Goal: Information Seeking & Learning: Learn about a topic

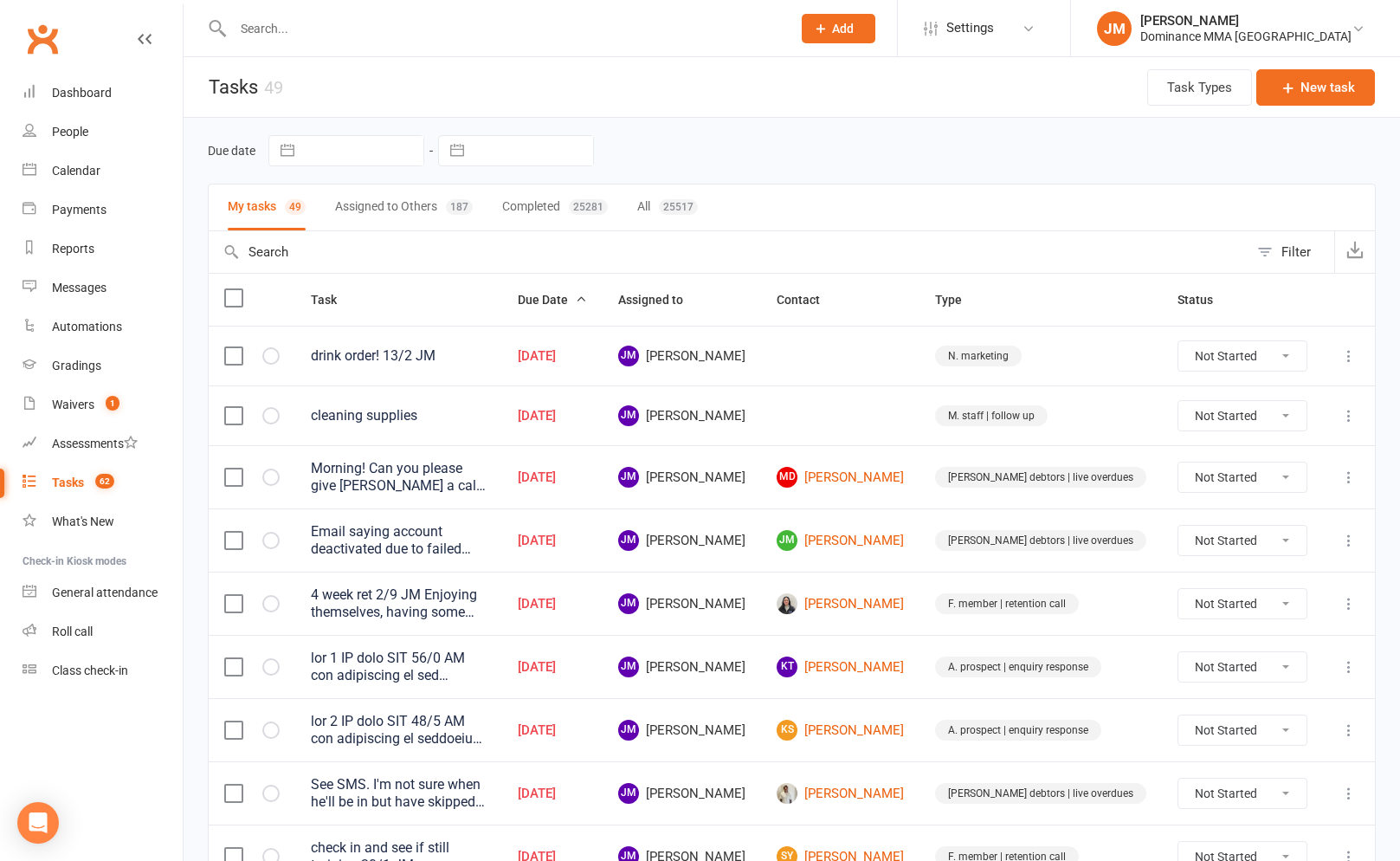
click at [487, 475] on div "Morning! Can you please give [PERSON_NAME] a call. I have no idea what's going …" at bounding box center [399, 477] width 176 height 34
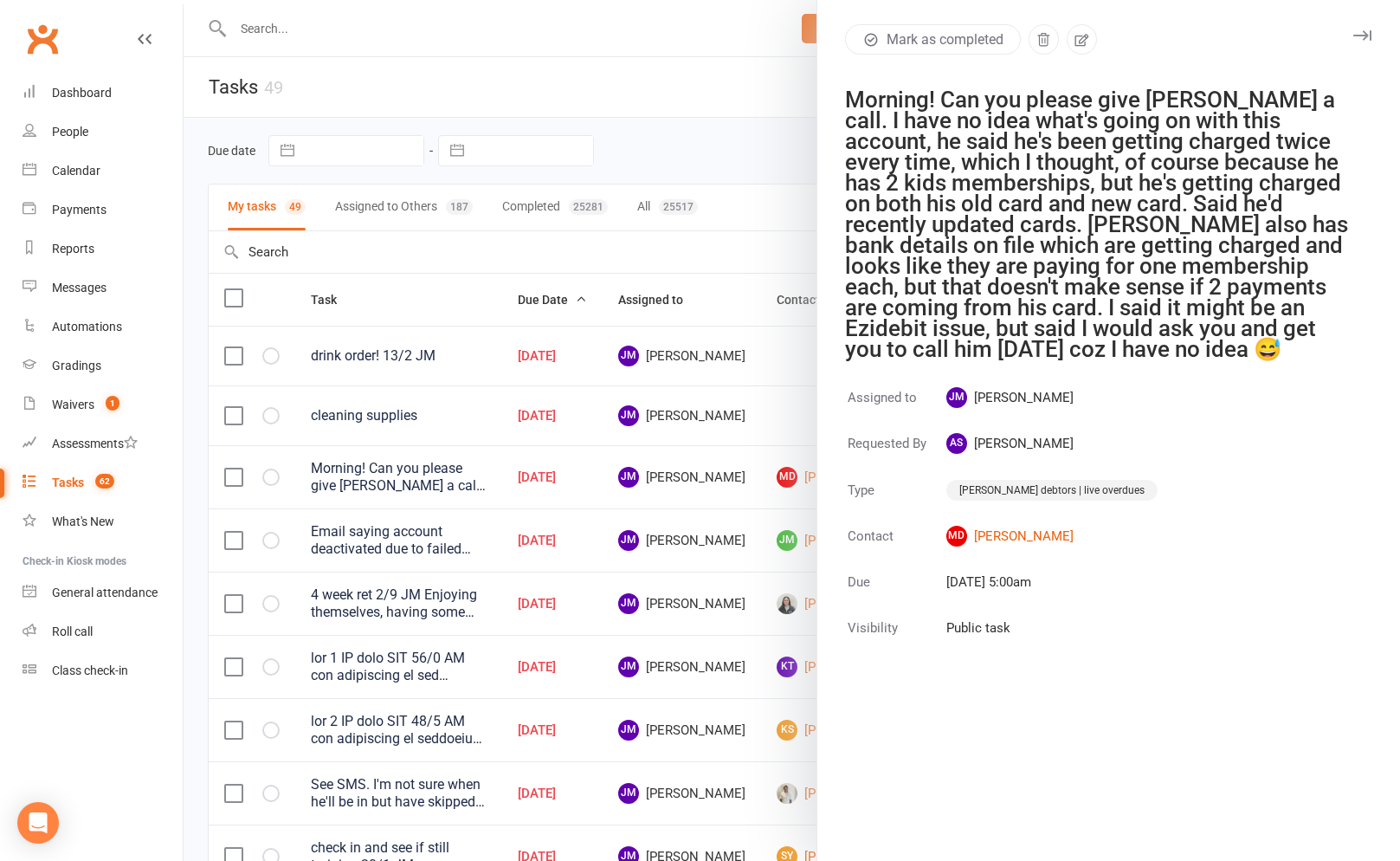
click at [496, 475] on div at bounding box center [792, 430] width 1216 height 861
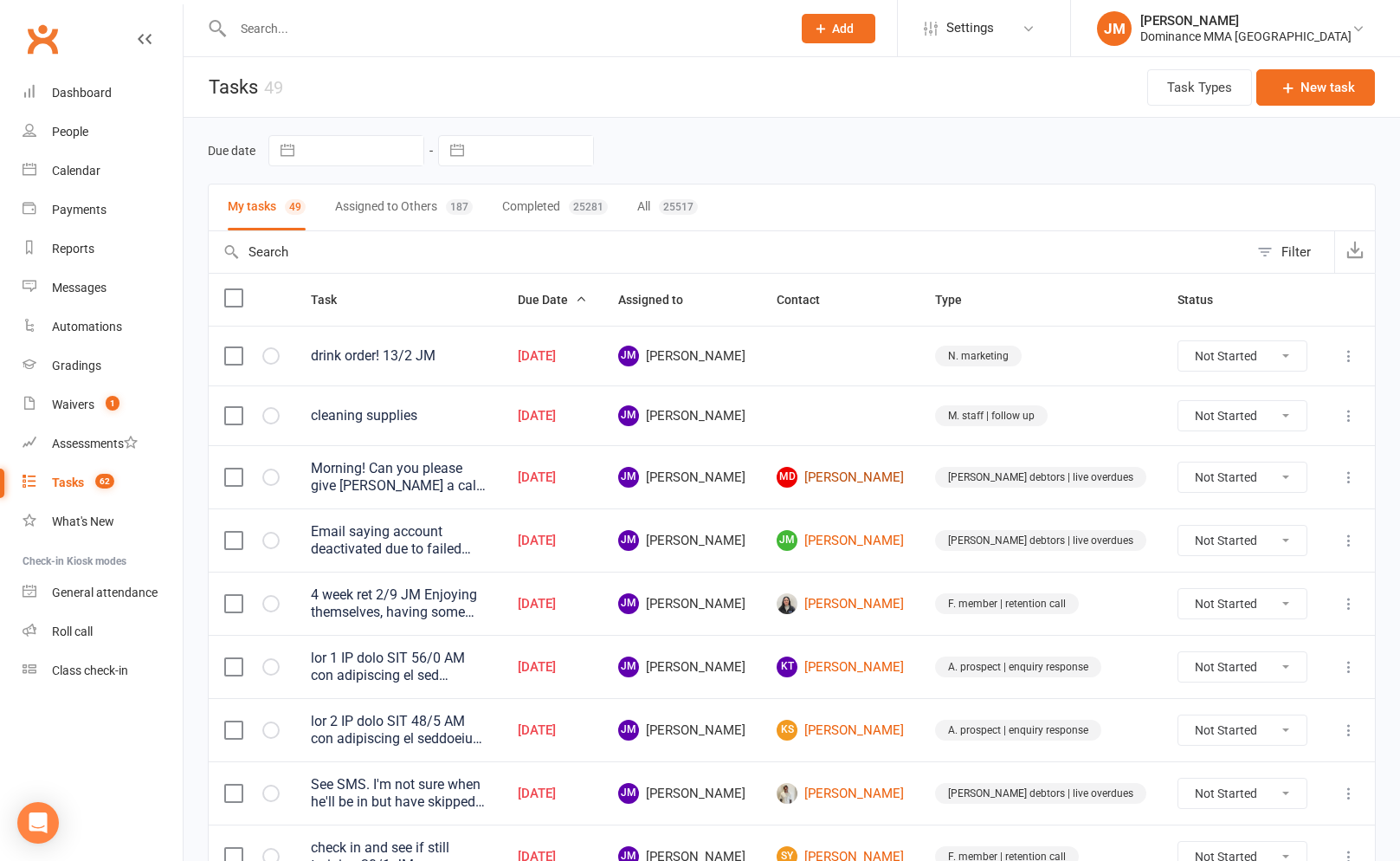
click at [904, 476] on link "MD [PERSON_NAME]" at bounding box center [840, 477] width 127 height 21
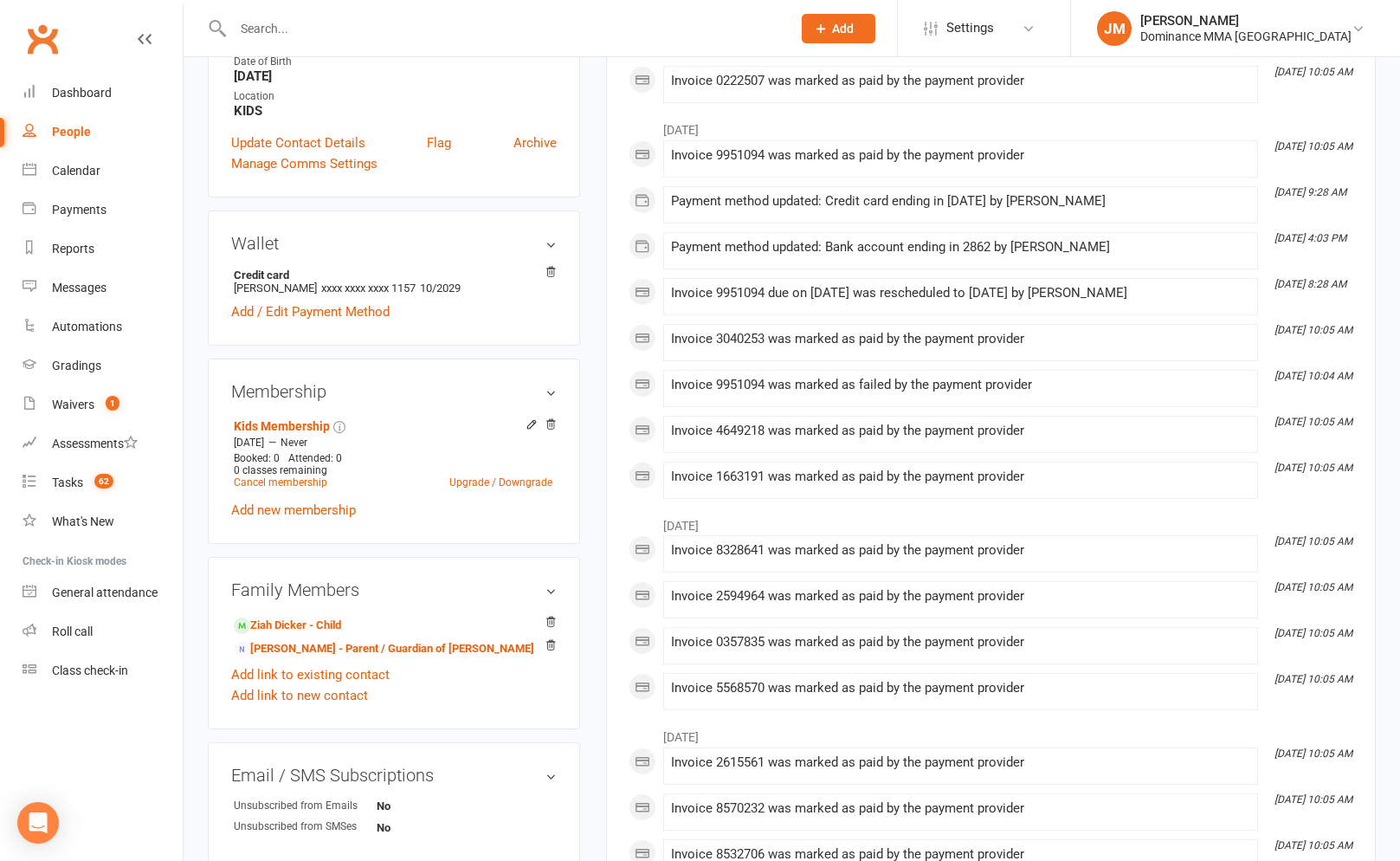
scroll to position [391, 0]
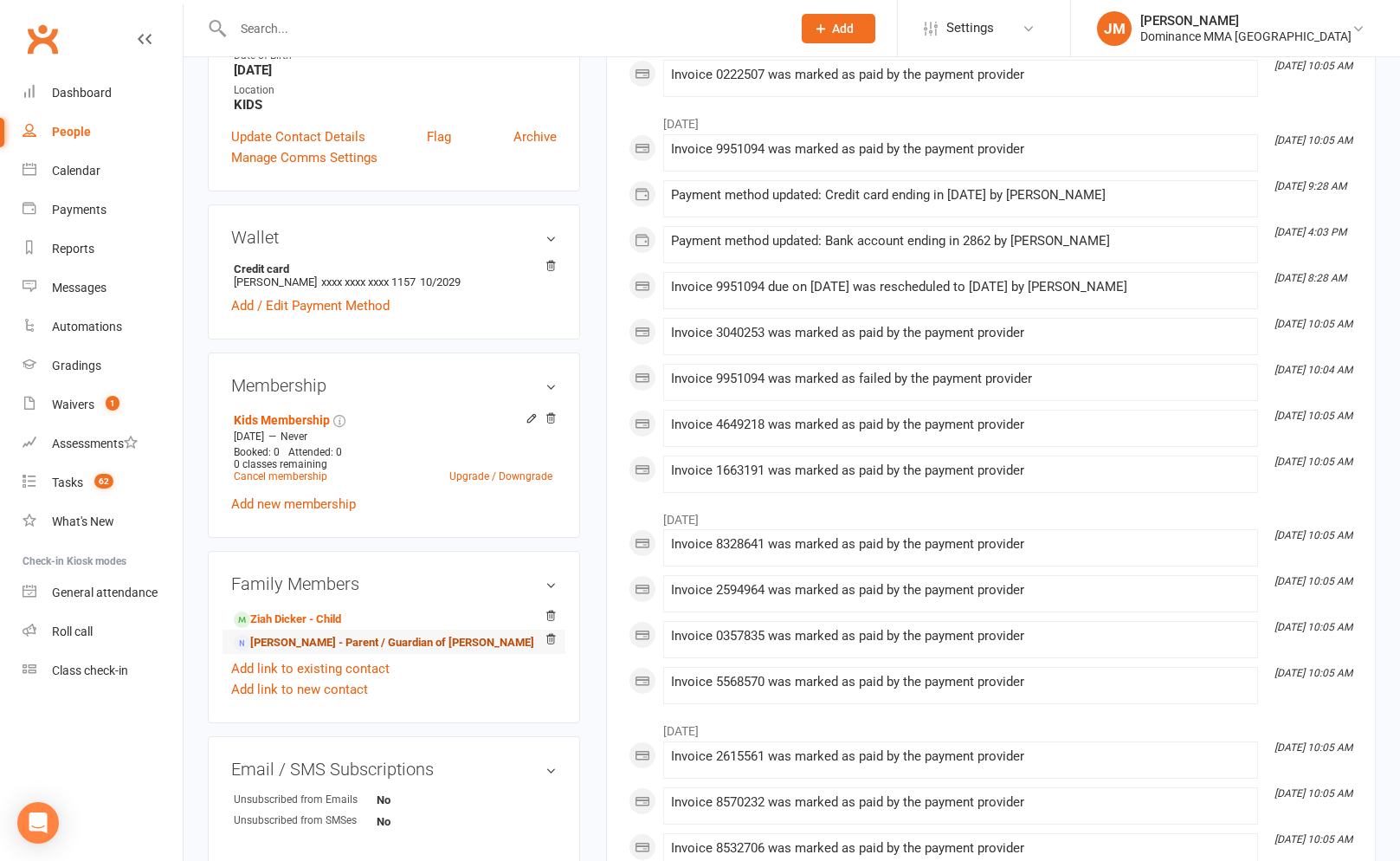
click at [346, 640] on link "[PERSON_NAME] - Parent / Guardian of [PERSON_NAME]" at bounding box center [384, 643] width 301 height 18
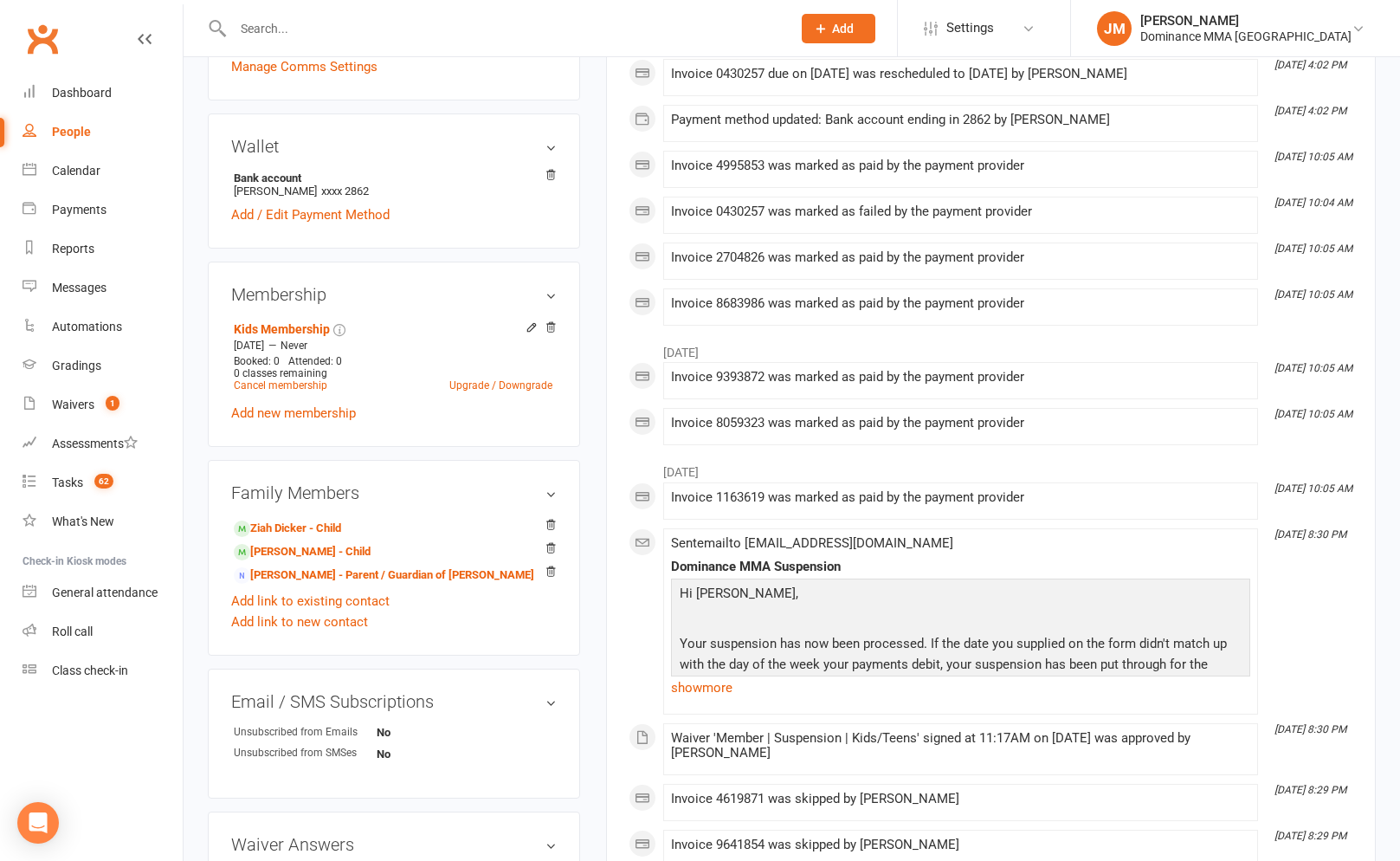
scroll to position [473, 0]
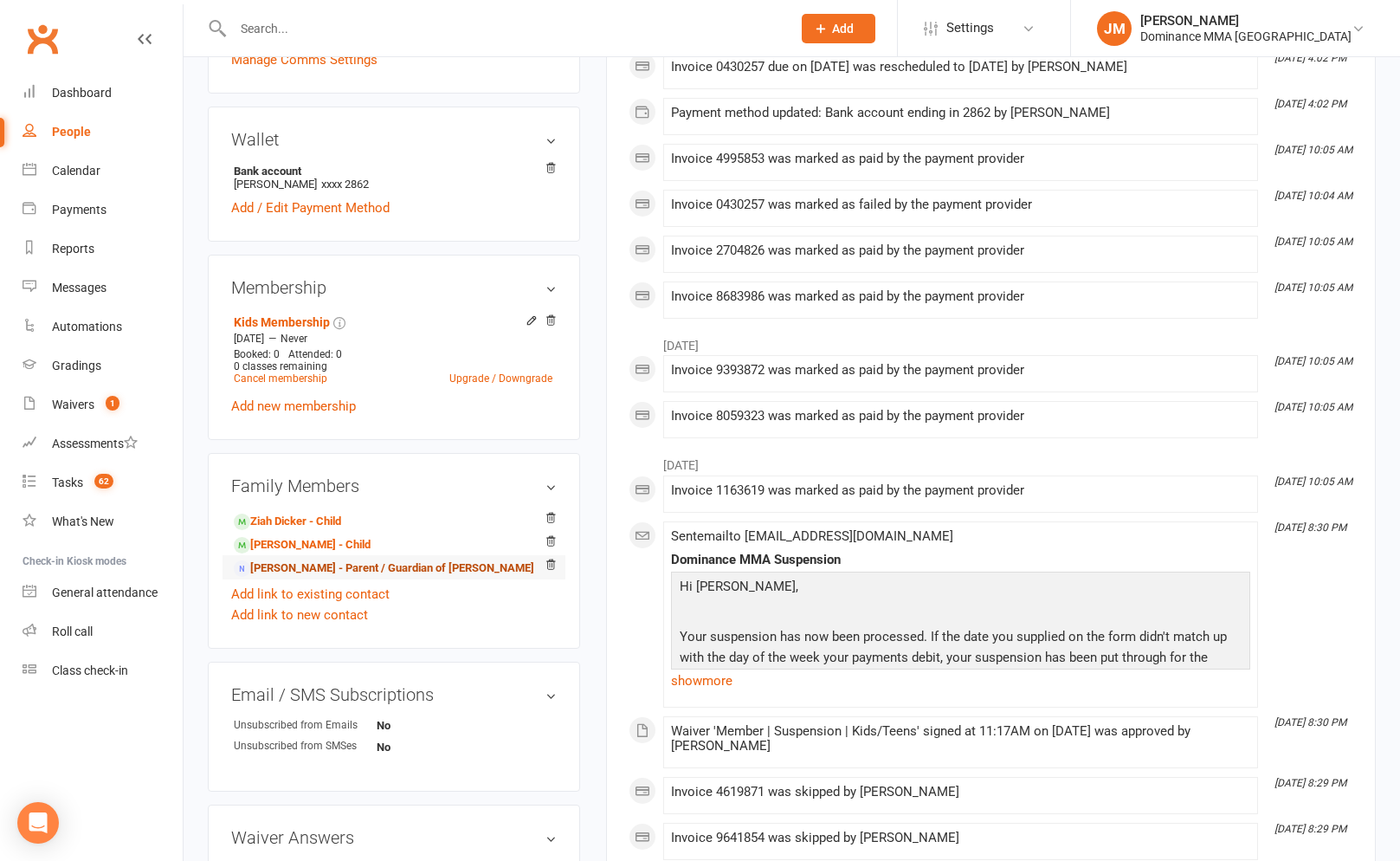
click at [311, 567] on link "[PERSON_NAME] - Parent / Guardian of [PERSON_NAME]" at bounding box center [384, 568] width 301 height 18
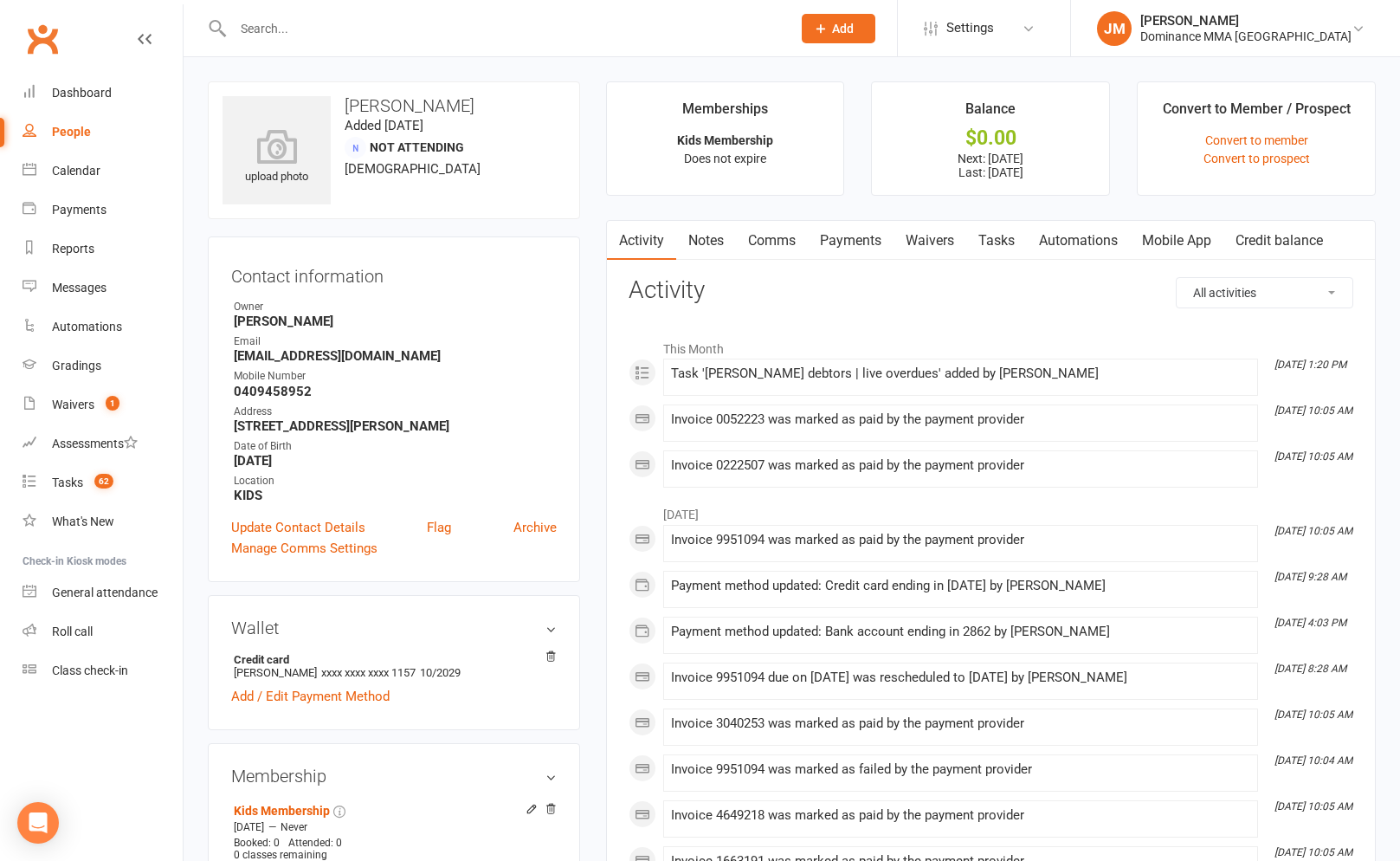
click at [902, 225] on link "Waivers" at bounding box center [930, 241] width 72 height 40
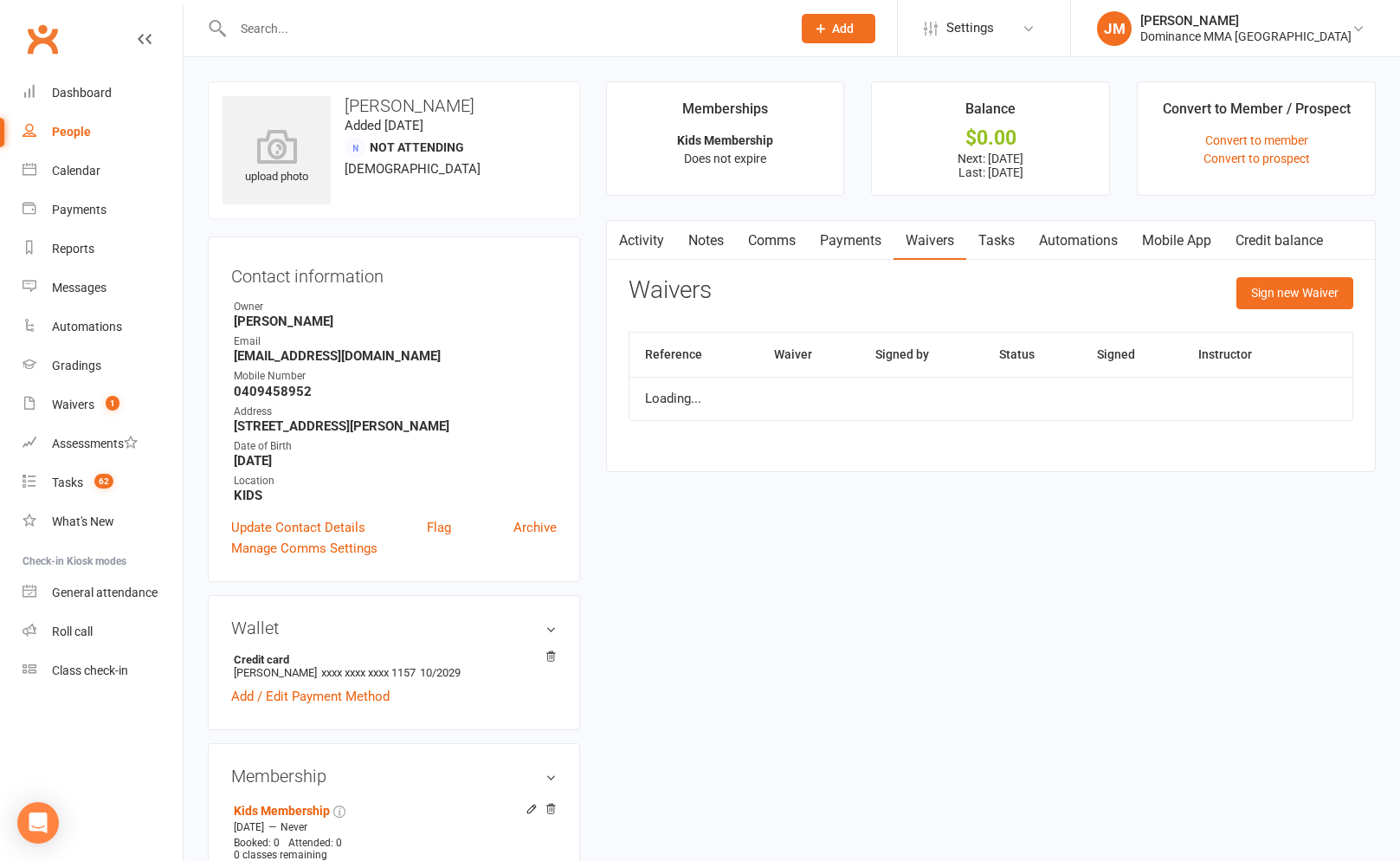
click at [884, 227] on link "Payments" at bounding box center [850, 241] width 86 height 40
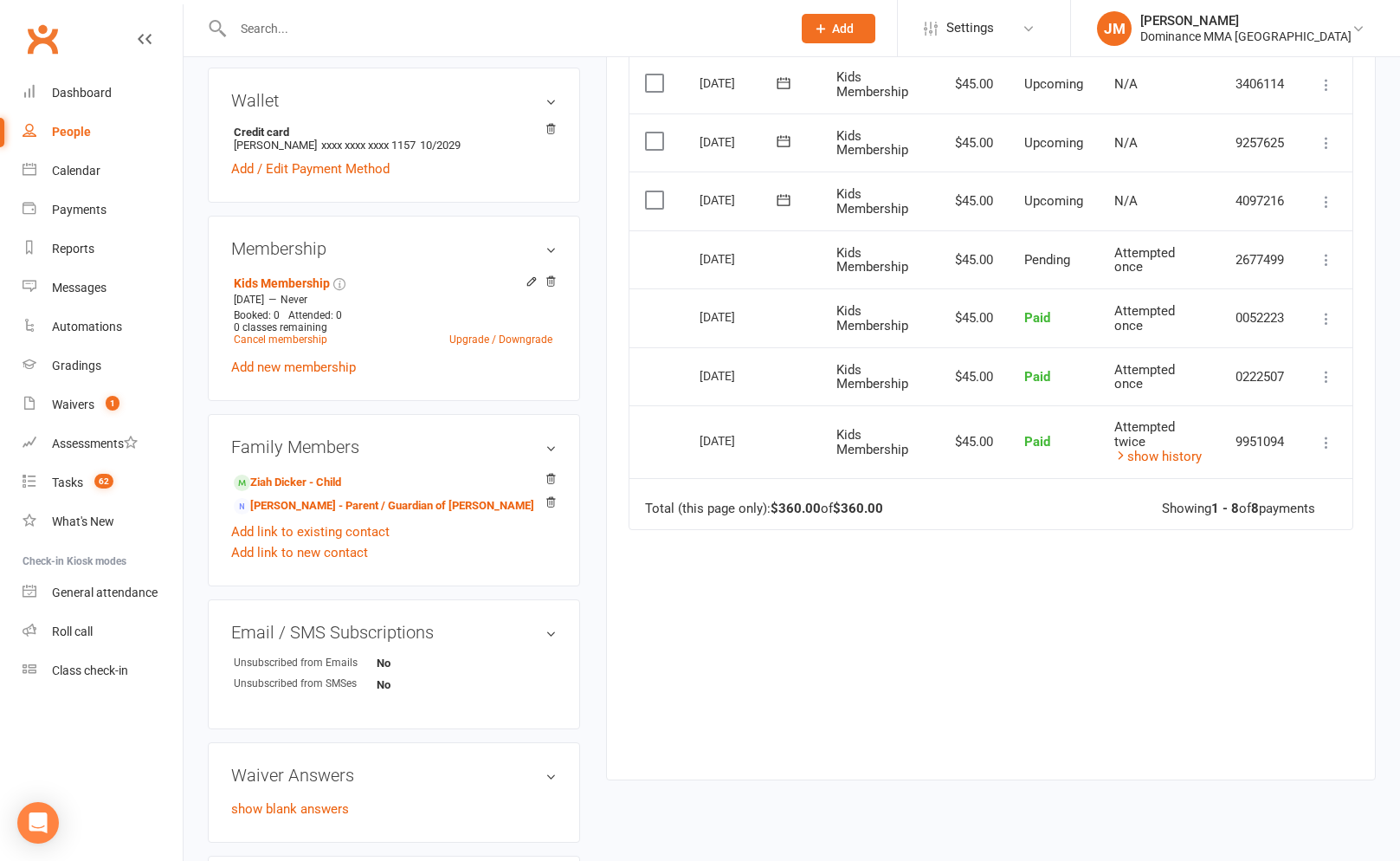
scroll to position [574, 0]
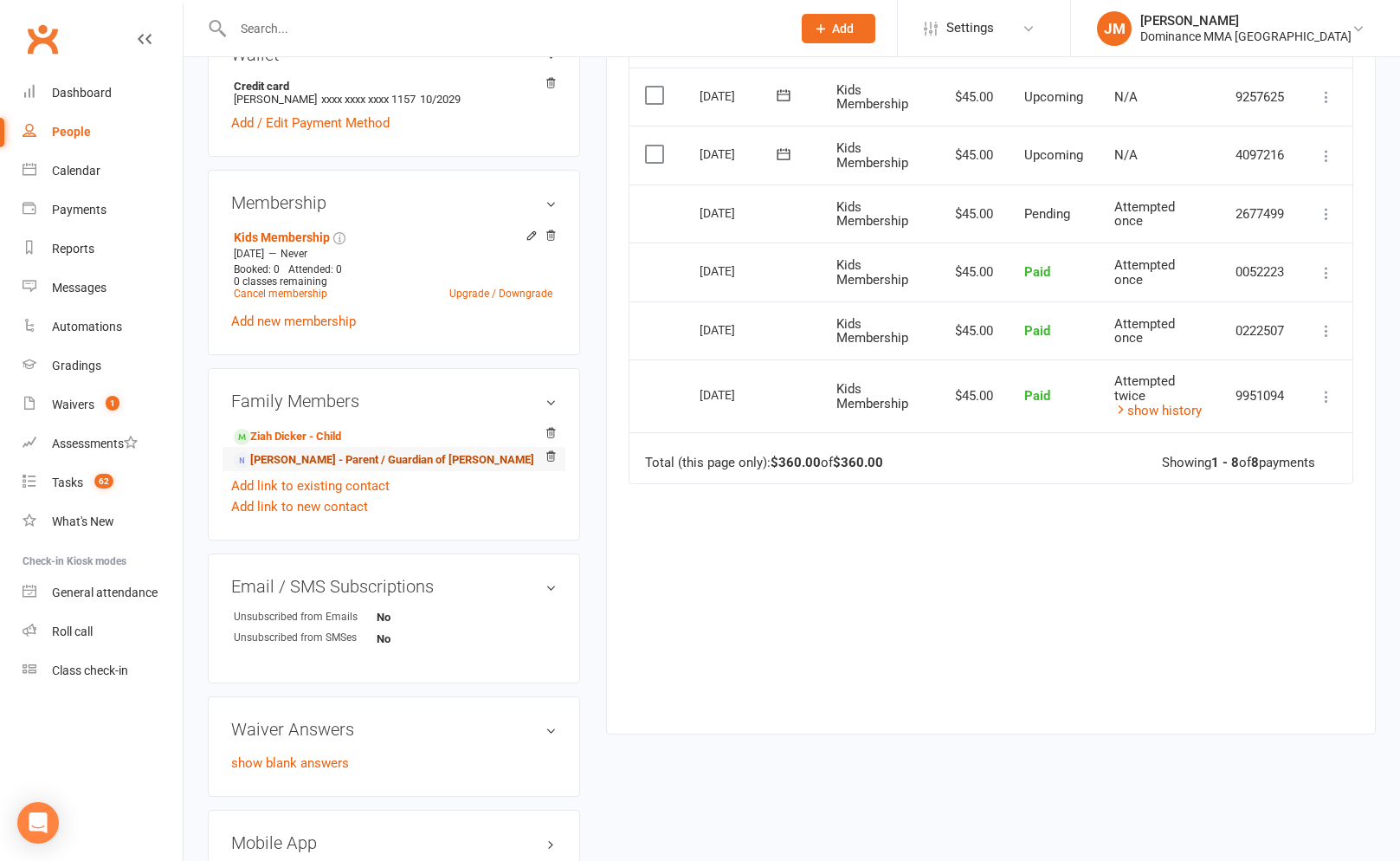
click at [332, 462] on link "[PERSON_NAME] - Parent / Guardian of [PERSON_NAME]" at bounding box center [384, 460] width 301 height 18
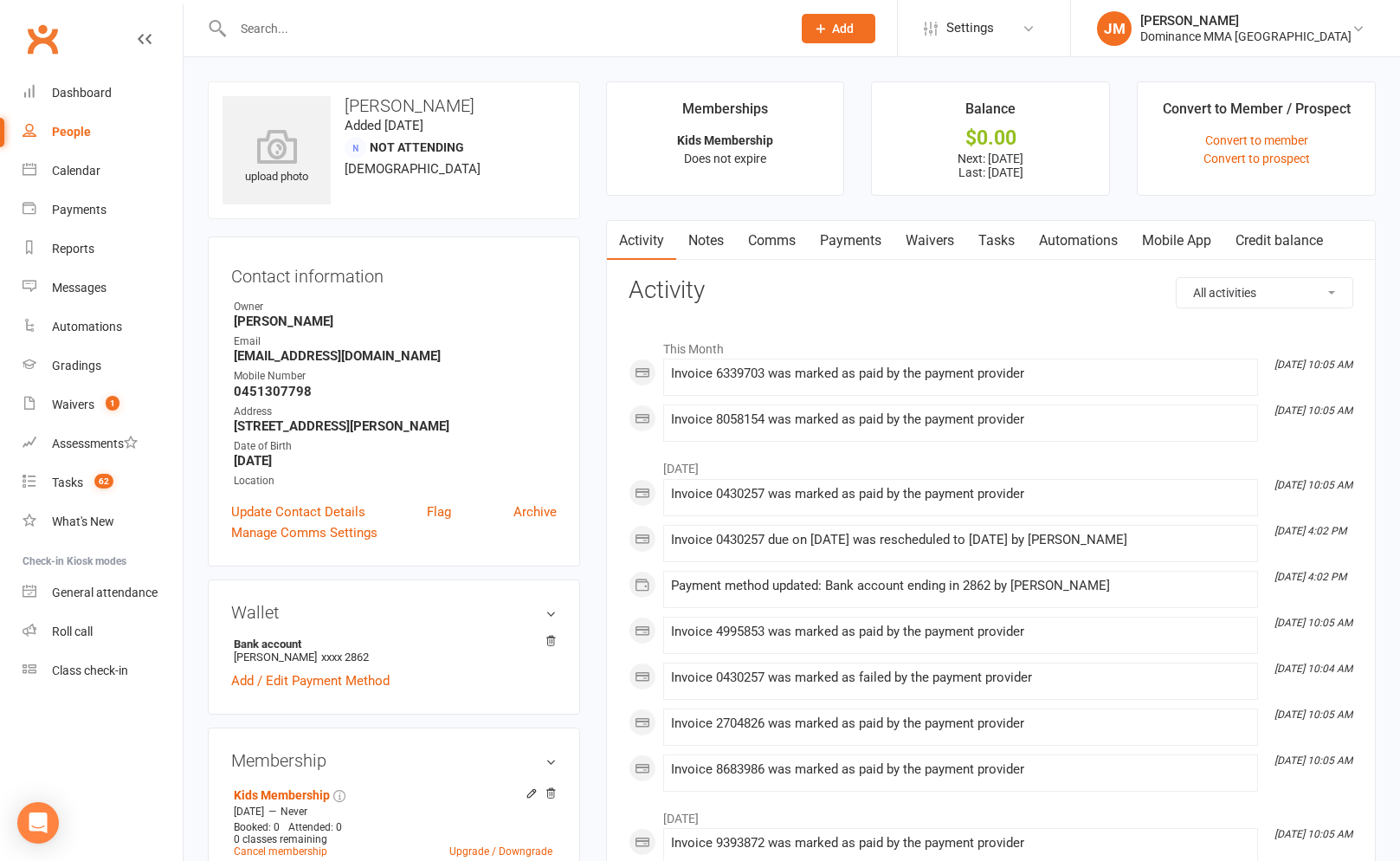
click at [865, 233] on link "Payments" at bounding box center [850, 241] width 86 height 40
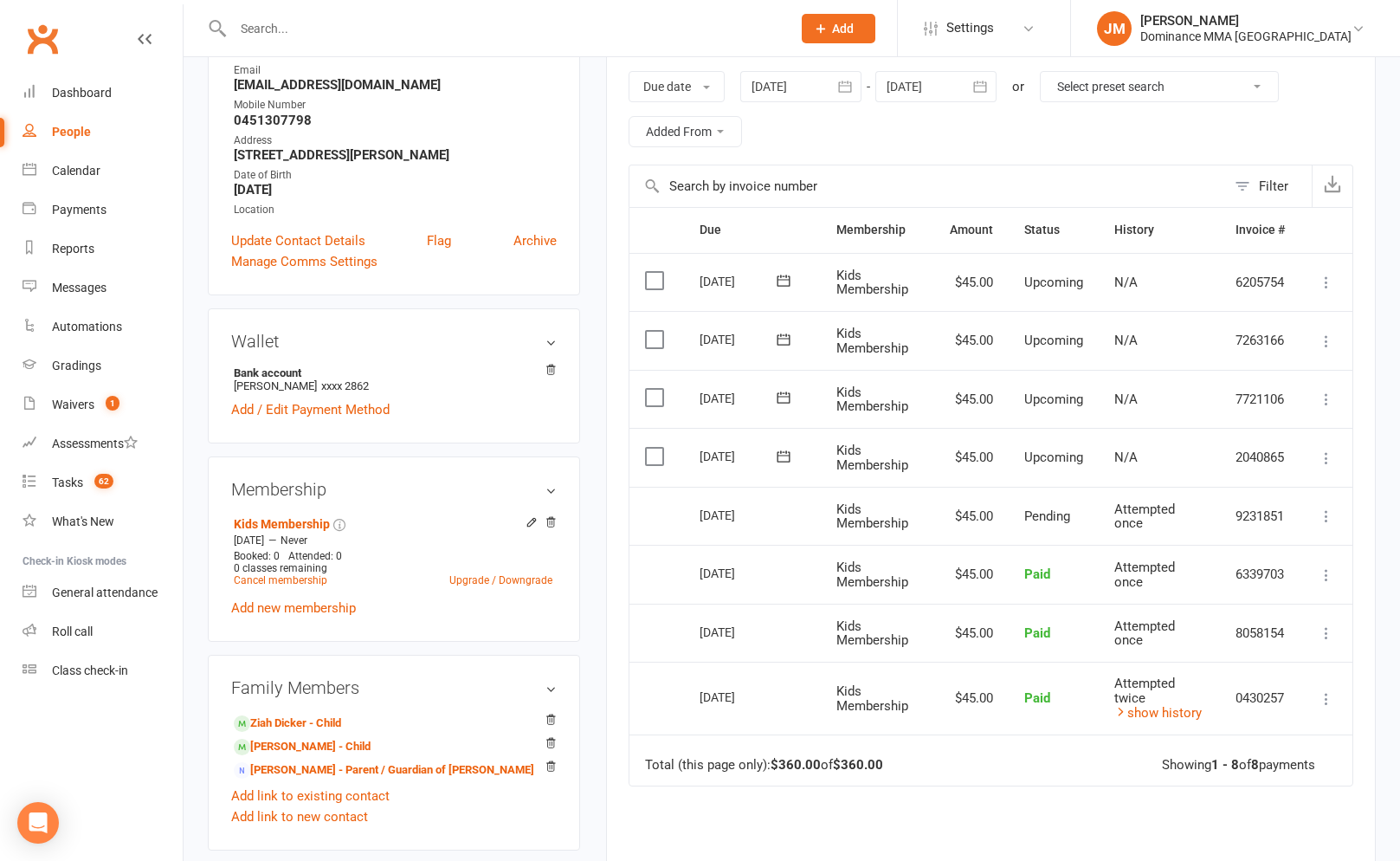
scroll to position [272, 0]
click at [592, 255] on div "upload photo [PERSON_NAME] Added [DATE] Not Attending [DEMOGRAPHIC_DATA] Contac…" at bounding box center [394, 514] width 399 height 1409
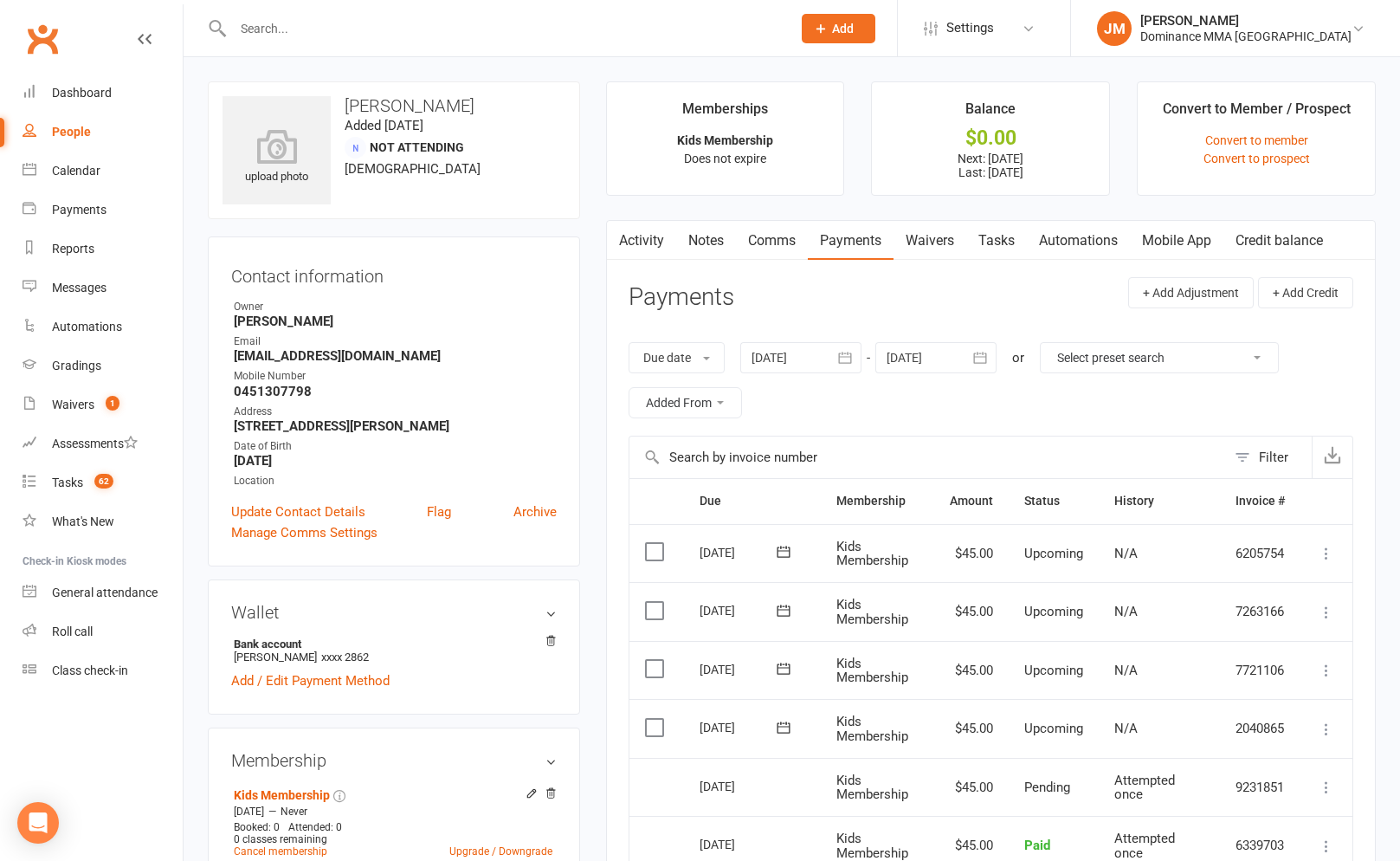
click at [586, 194] on div "upload photo [PERSON_NAME] Added [DATE] Not Attending [DEMOGRAPHIC_DATA] Contac…" at bounding box center [394, 786] width 399 height 1409
drag, startPoint x: 603, startPoint y: 212, endPoint x: 597, endPoint y: 220, distance: 10.0
click at [603, 212] on main "Memberships Kids Membership Does not expire Balance $0.00 Next: [DATE] Last: [D…" at bounding box center [991, 703] width 796 height 1243
click at [695, 208] on main "Memberships Kids Membership Does not expire Balance $0.00 Next: [DATE] Last: [D…" at bounding box center [991, 703] width 796 height 1243
click at [548, 24] on input "text" at bounding box center [503, 28] width 552 height 24
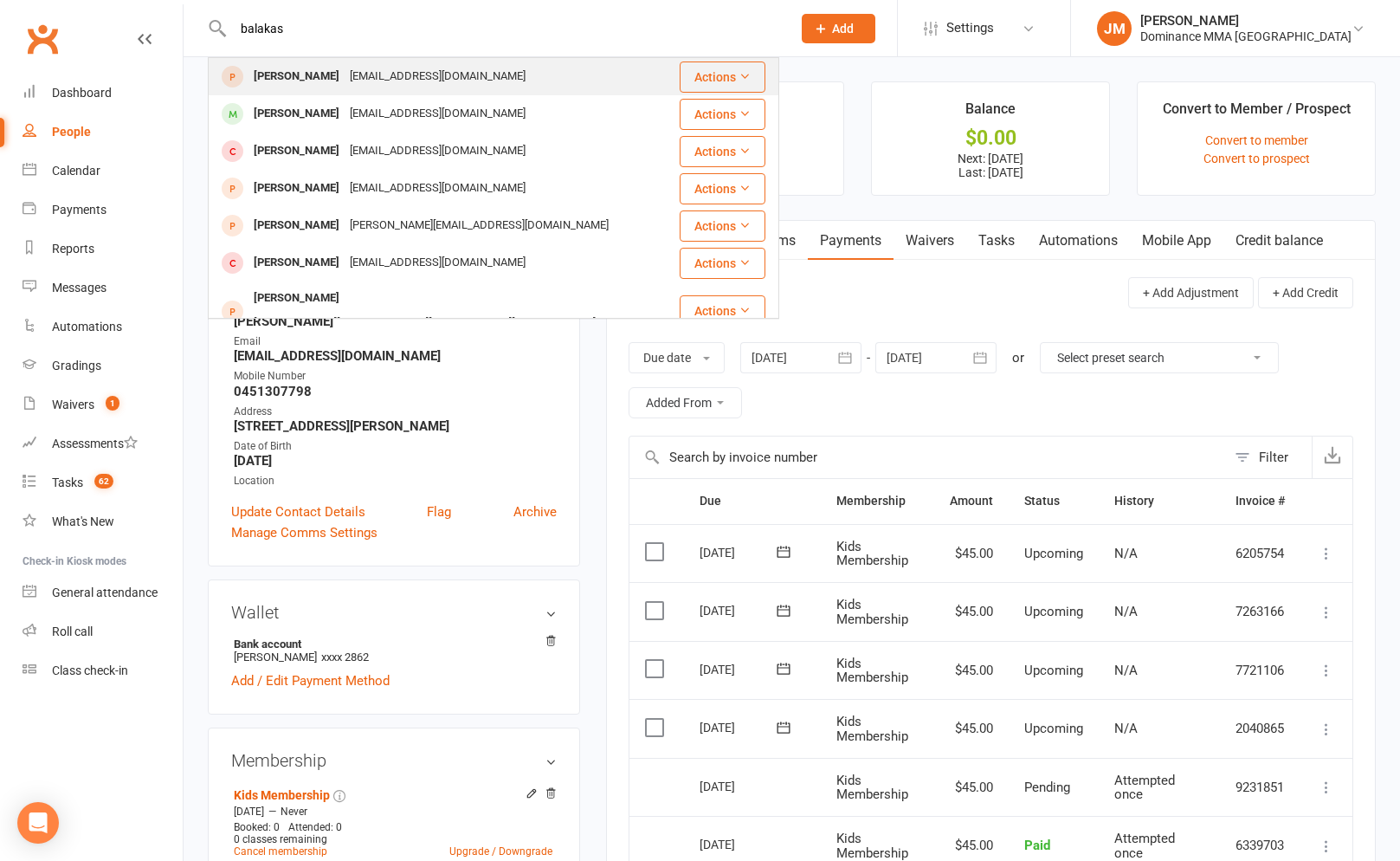
type input "balakas"
click at [398, 76] on div "[EMAIL_ADDRESS][DOMAIN_NAME]" at bounding box center [437, 77] width 186 height 25
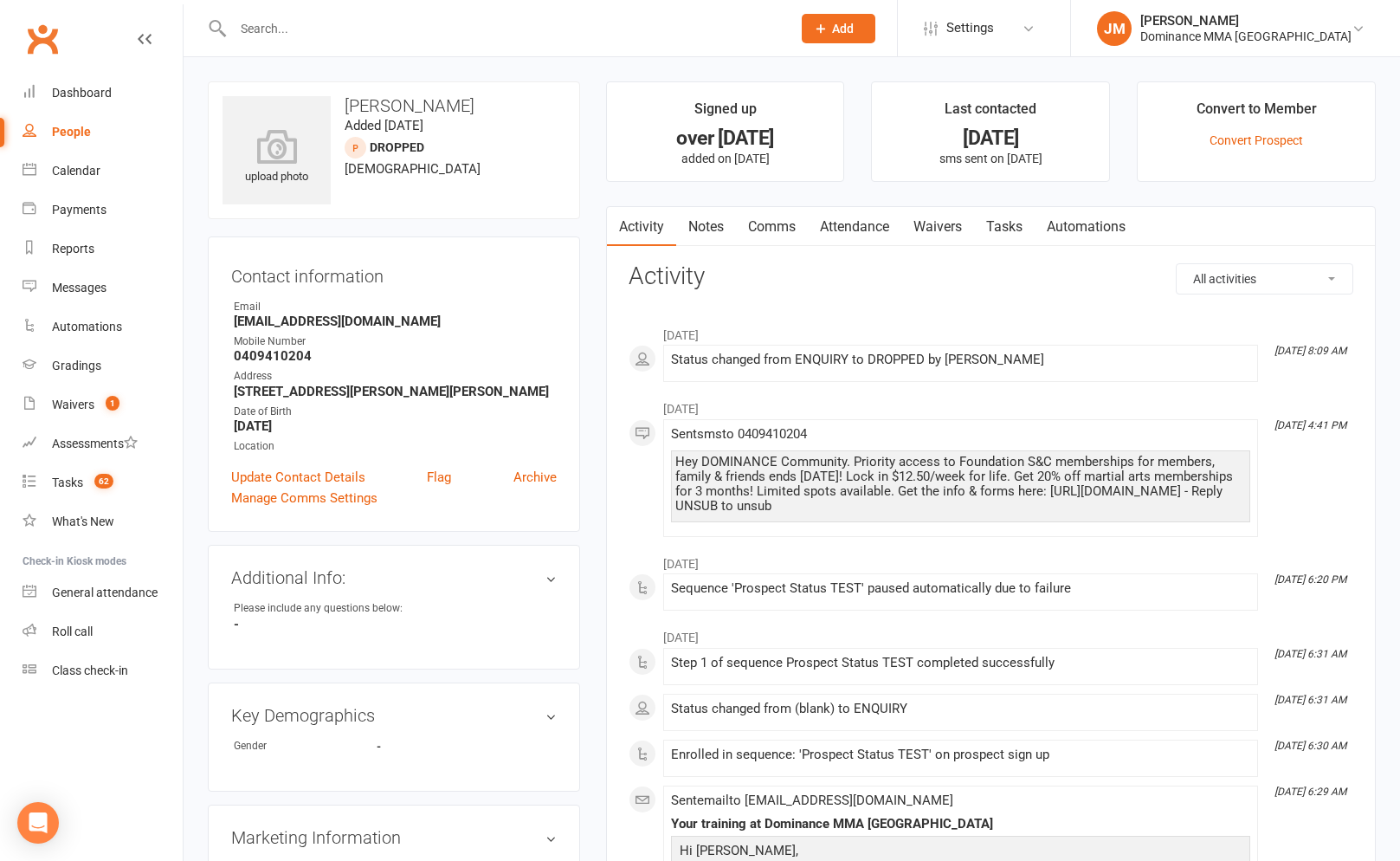
click at [946, 226] on link "Waivers" at bounding box center [938, 227] width 72 height 40
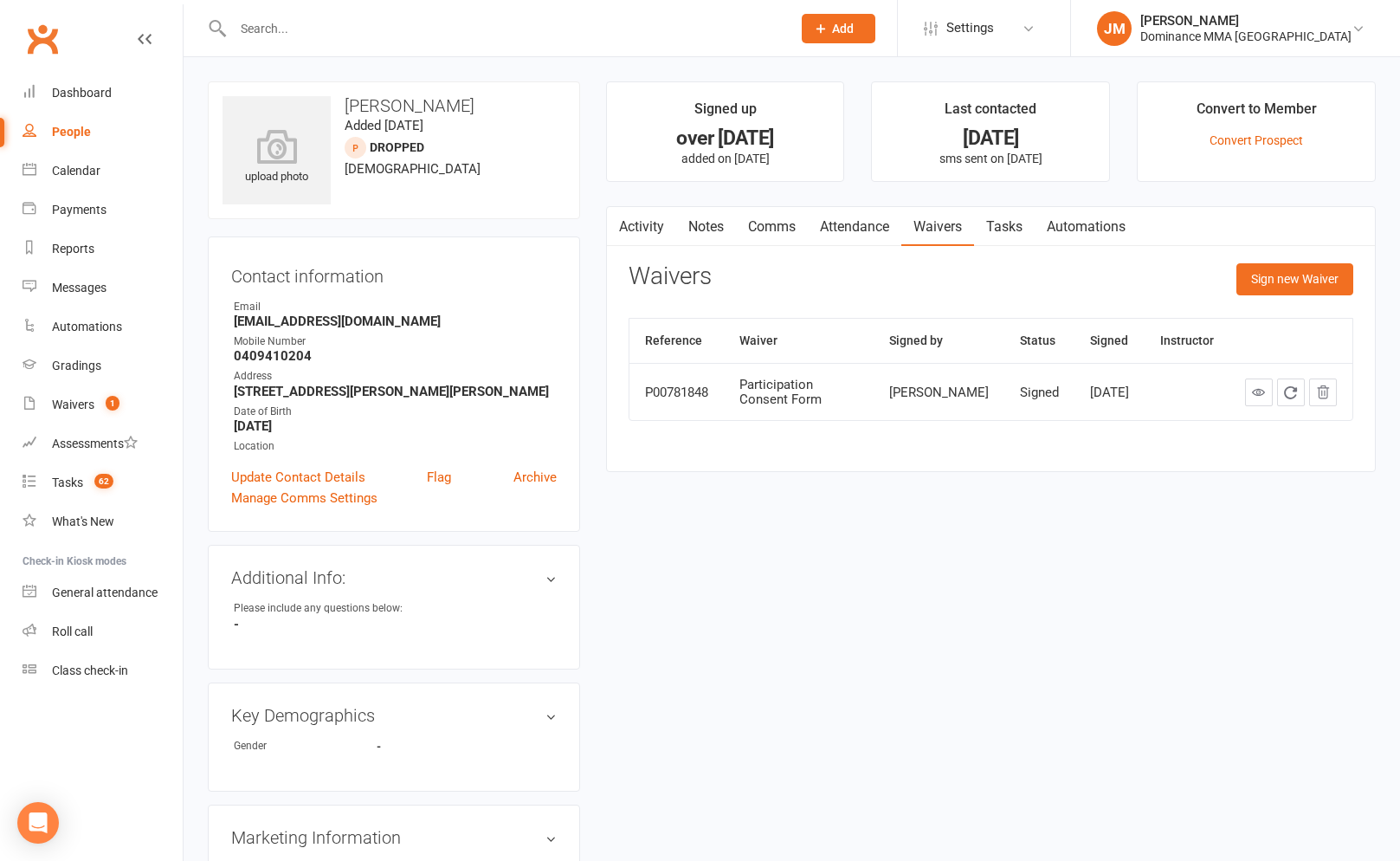
scroll to position [4, 0]
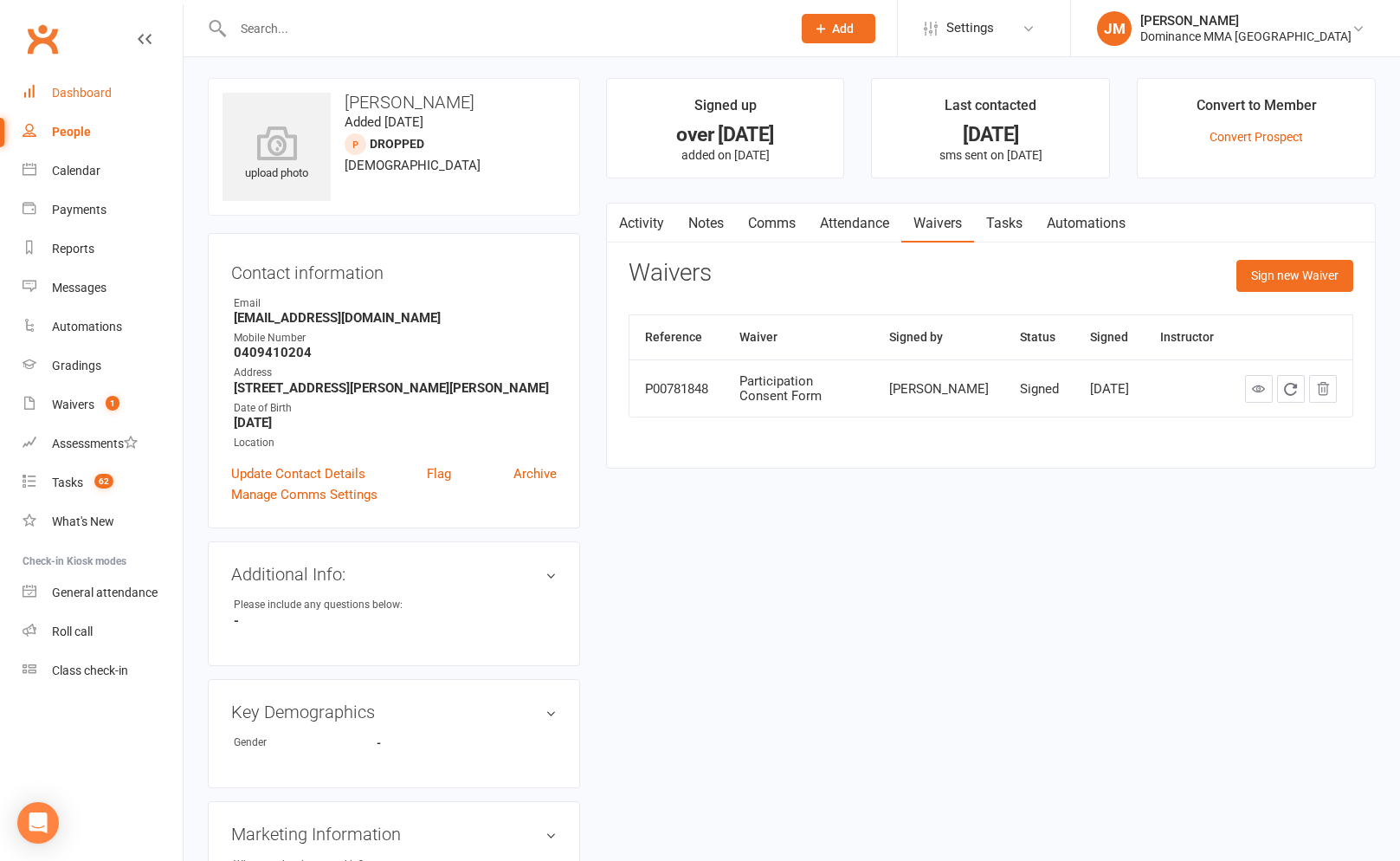
click at [71, 104] on link "Dashboard" at bounding box center [102, 92] width 160 height 39
